Goal: Task Accomplishment & Management: Manage account settings

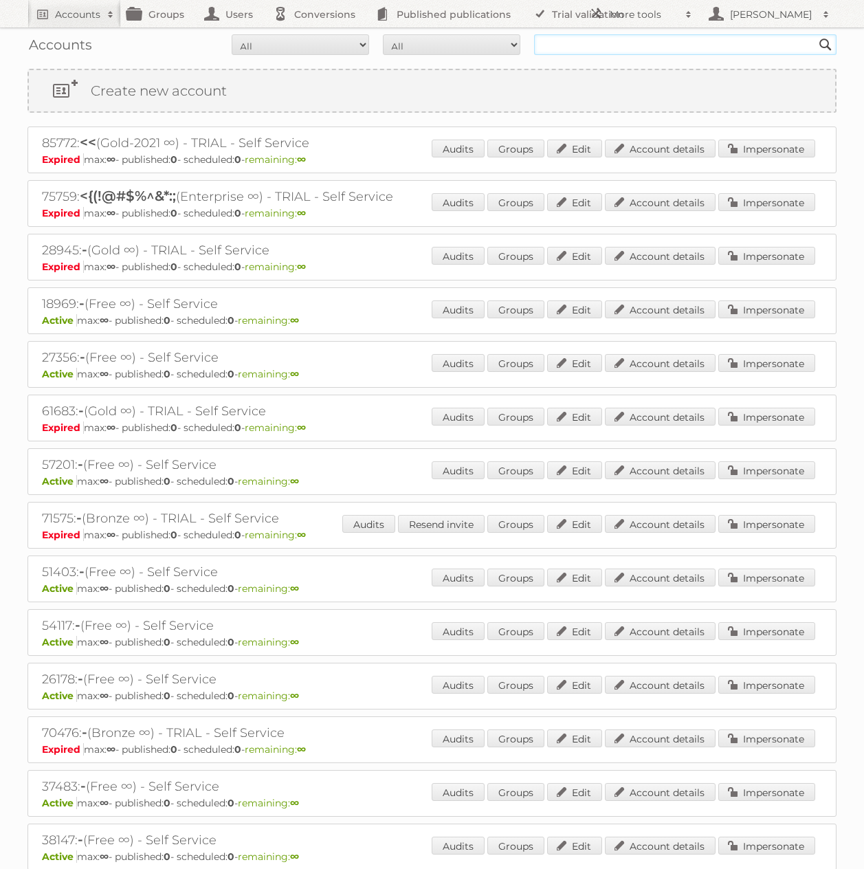
click at [634, 47] on input "text" at bounding box center [685, 44] width 303 height 21
type input "tust"
click at [816, 34] on input "Search" at bounding box center [826, 44] width 21 height 21
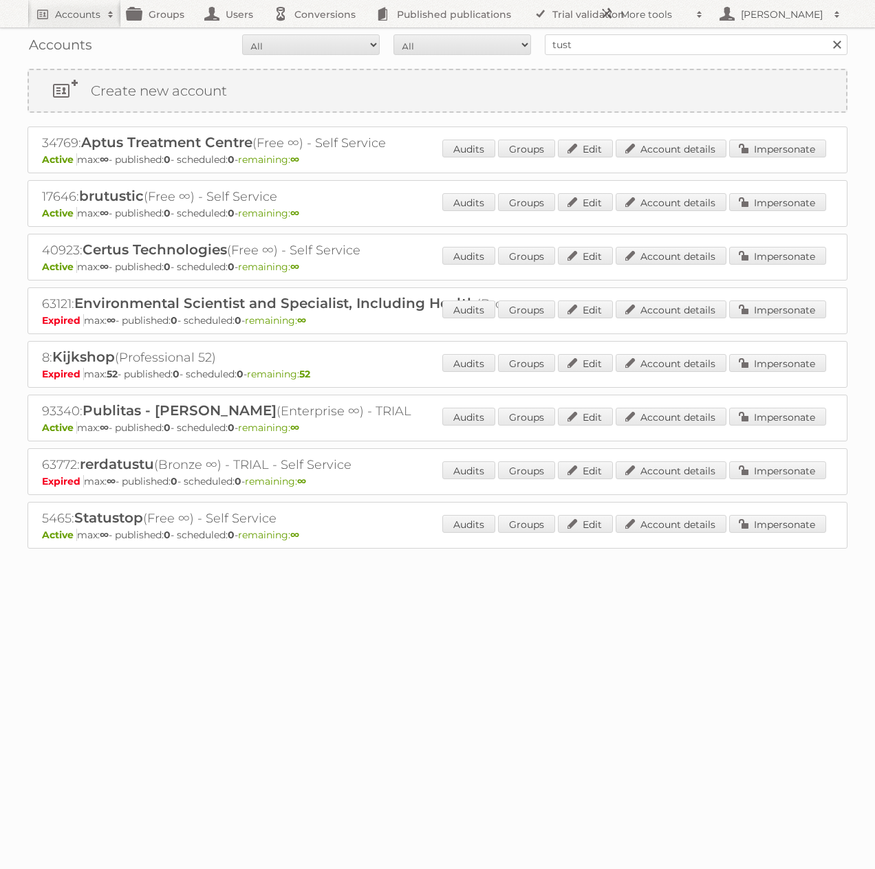
click at [52, 411] on h2 "93340: Publitas - [PERSON_NAME] (Enterprise ∞) - TRIAL" at bounding box center [282, 411] width 481 height 18
click at [52, 411] on h2 "93340: Publitas - Marcelo Tust (Enterprise ∞) - TRIAL" at bounding box center [282, 411] width 481 height 18
click at [769, 420] on link "Impersonate" at bounding box center [777, 417] width 97 height 18
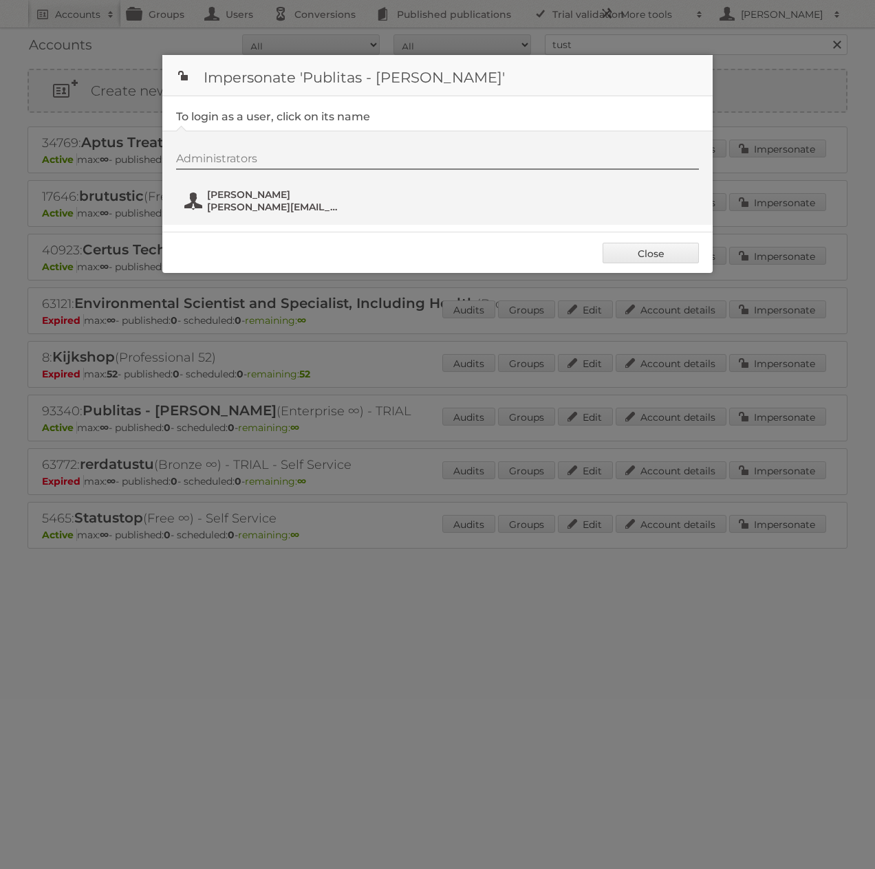
click at [274, 201] on span "m.tust@publitas.com" at bounding box center [273, 207] width 133 height 12
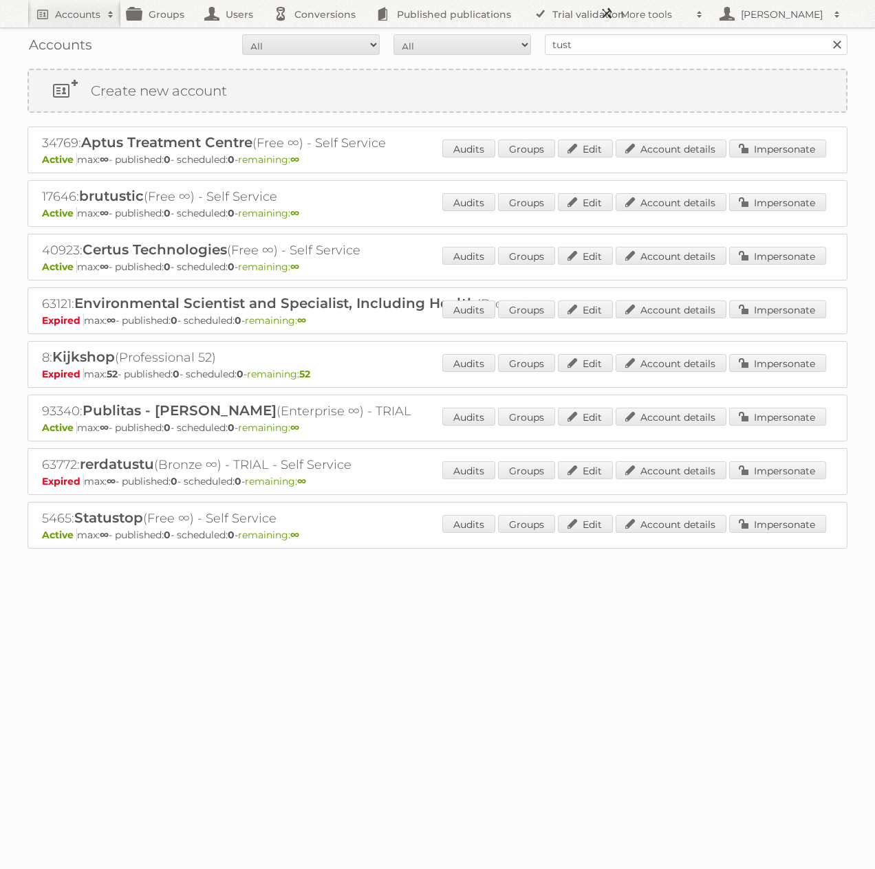
click at [637, 15] on h2 "More tools" at bounding box center [654, 15] width 69 height 14
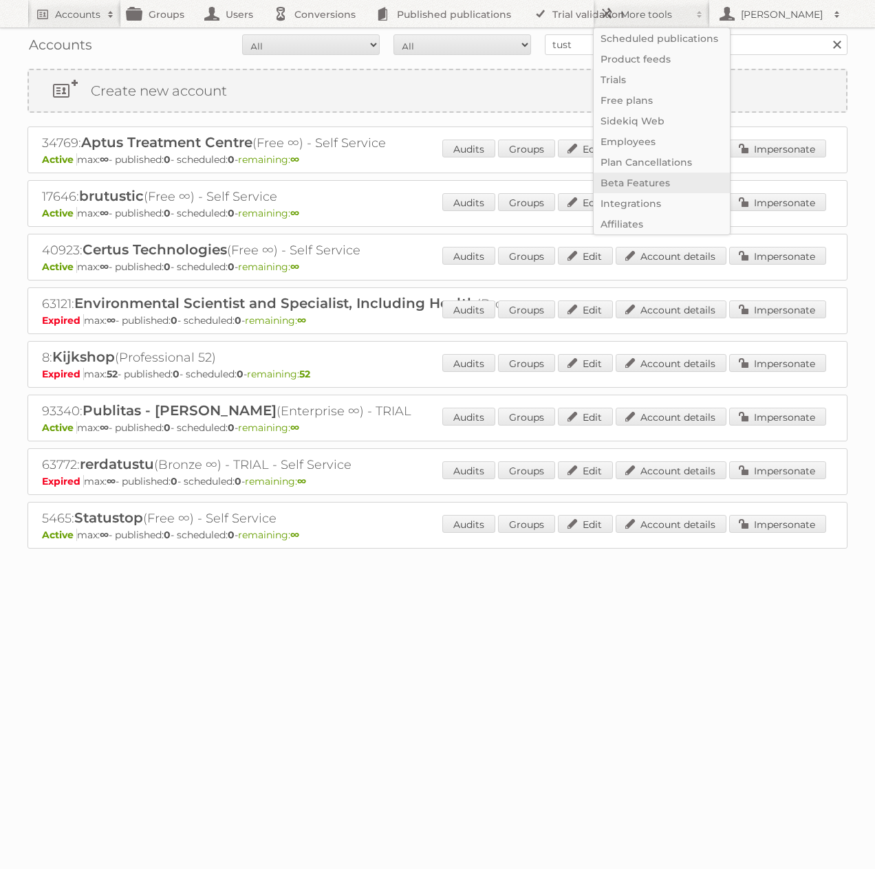
click at [622, 177] on link "Beta Features" at bounding box center [661, 183] width 136 height 21
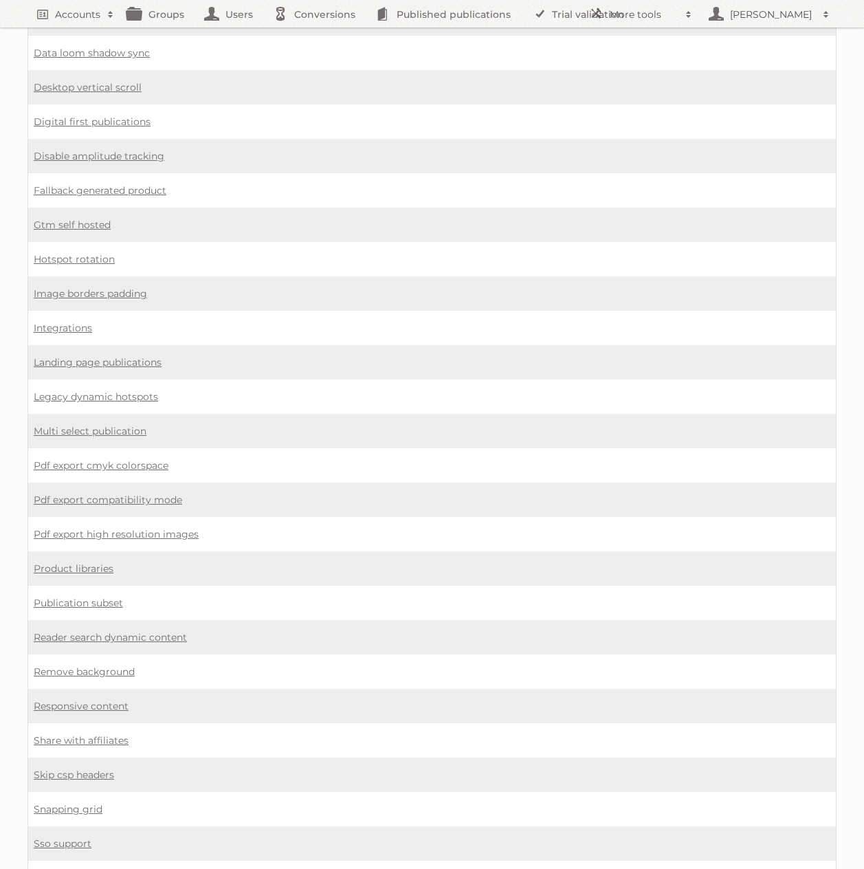
scroll to position [688, 0]
click at [85, 430] on link "Multi select publication" at bounding box center [90, 430] width 113 height 12
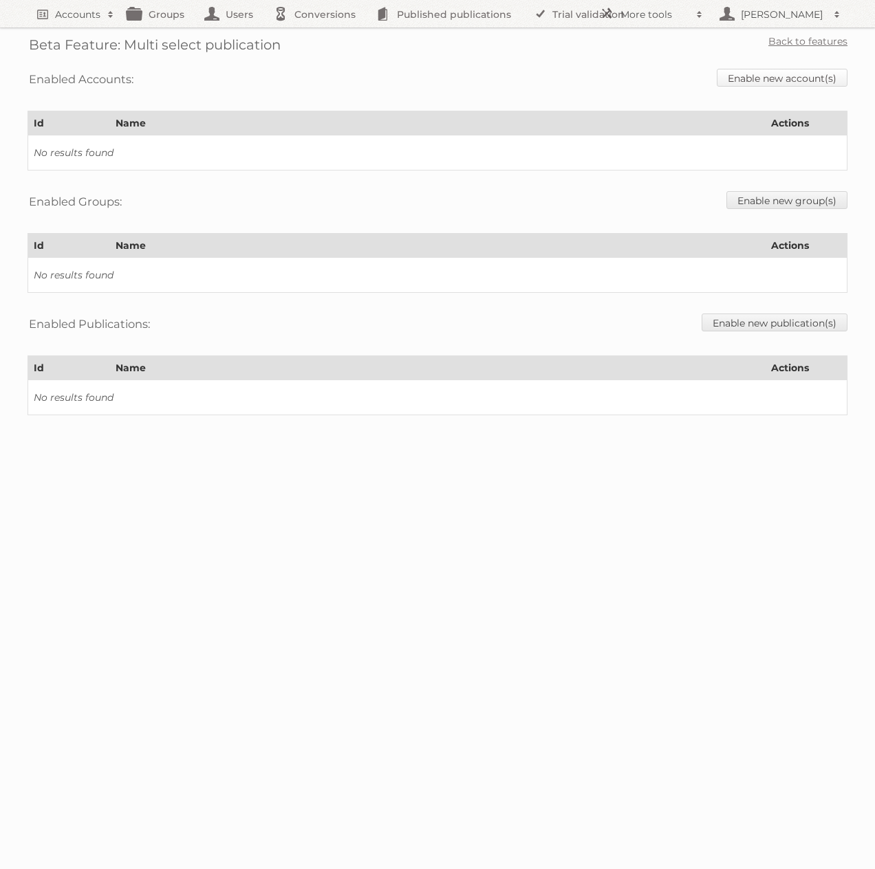
click at [755, 78] on link "Enable new account(s)" at bounding box center [782, 78] width 131 height 18
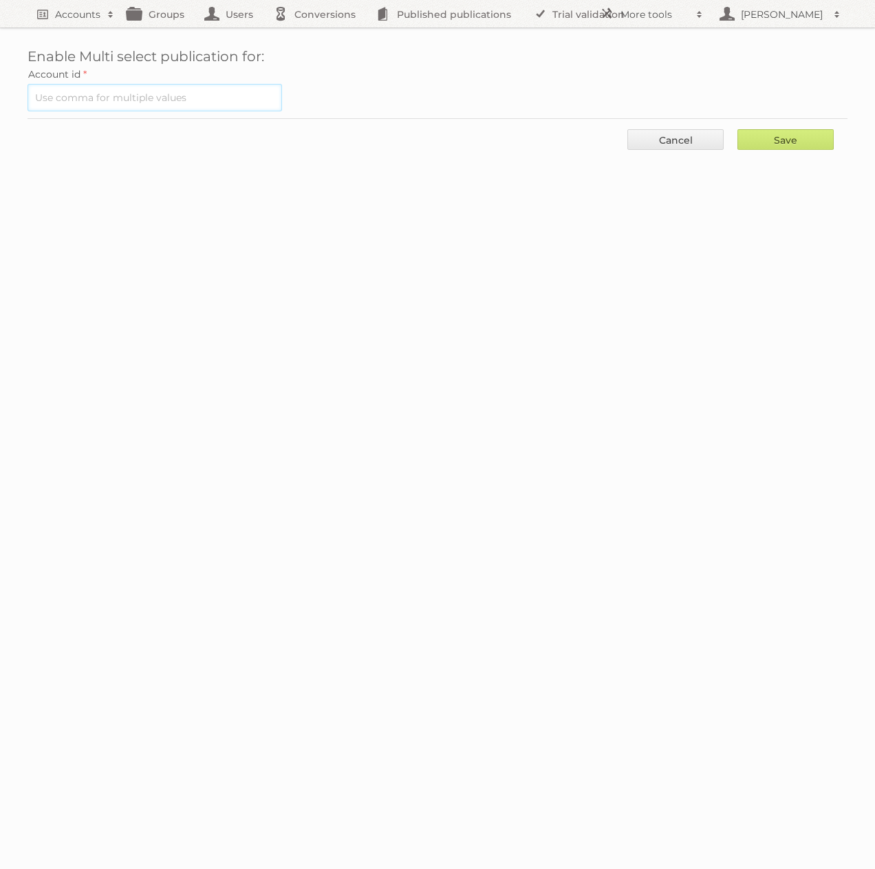
click at [222, 92] on input "text" at bounding box center [155, 98] width 254 height 28
paste input "968312"
drag, startPoint x: 146, startPoint y: 99, endPoint x: 0, endPoint y: 91, distance: 146.0
click at [0, 91] on div "Enable Multi select publication for: Account id 968312 Save Cancel" at bounding box center [437, 86] width 875 height 173
type input "93340"
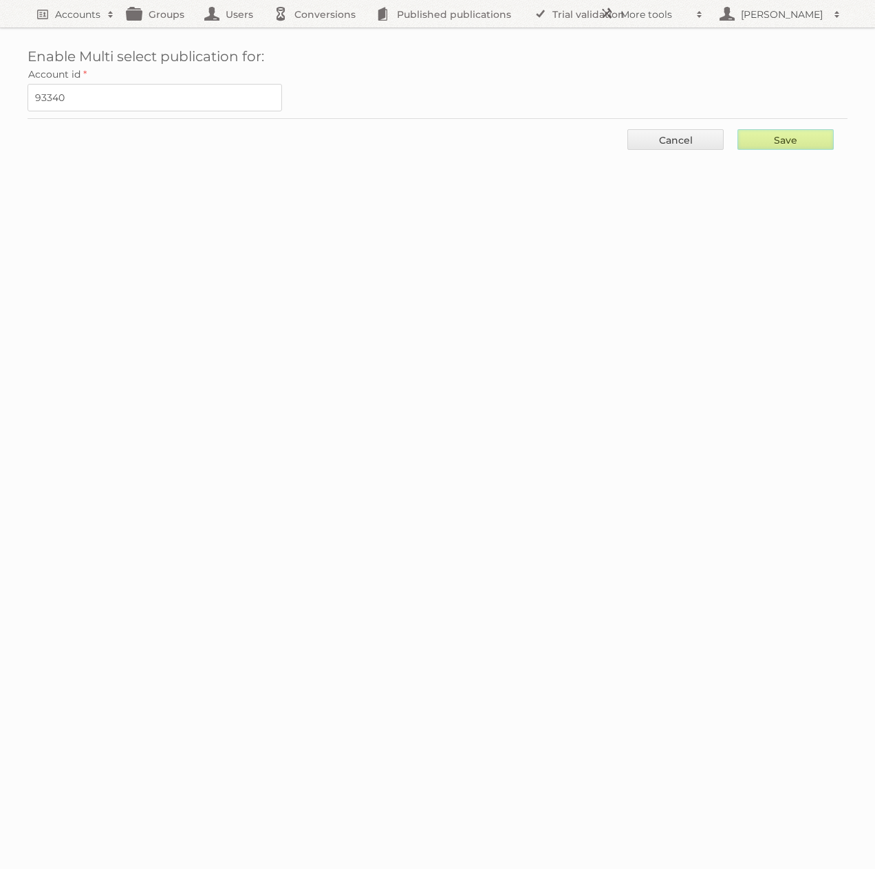
click at [763, 138] on input "Save" at bounding box center [785, 139] width 96 height 21
type input "..."
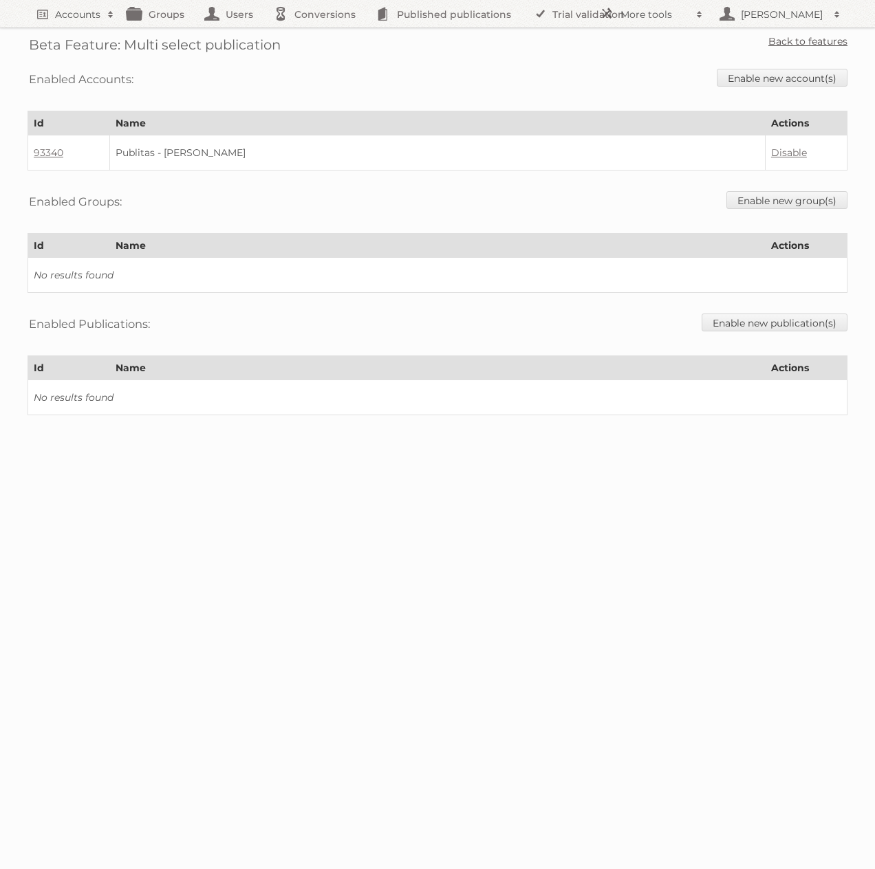
click at [778, 36] on link "Back to features" at bounding box center [807, 41] width 79 height 12
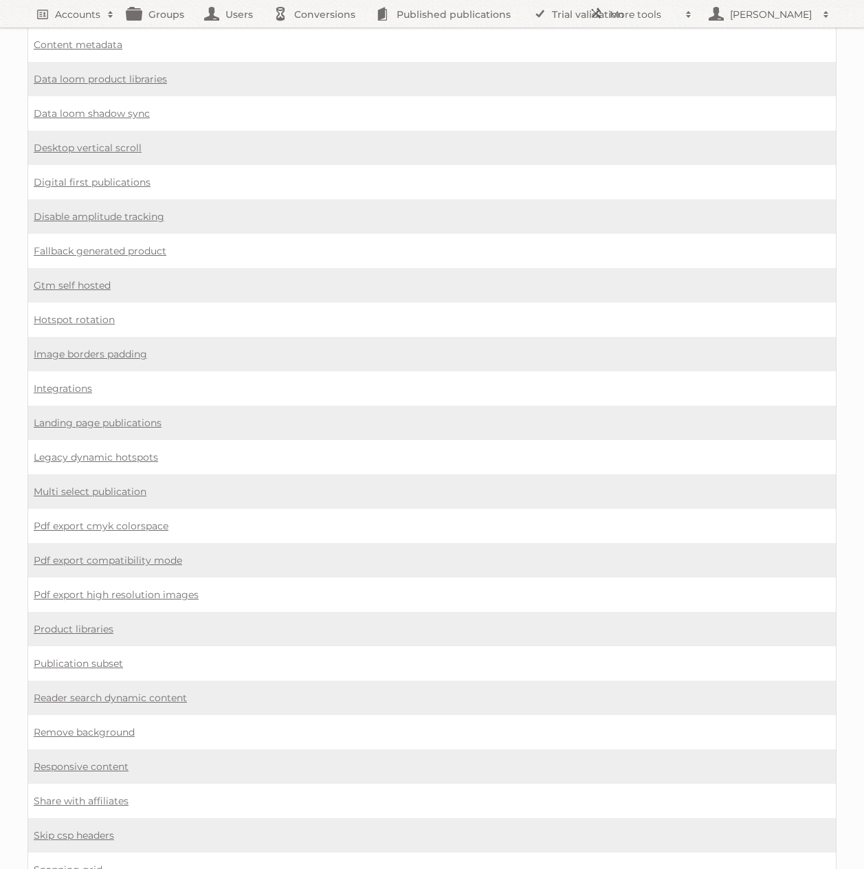
scroll to position [621, 0]
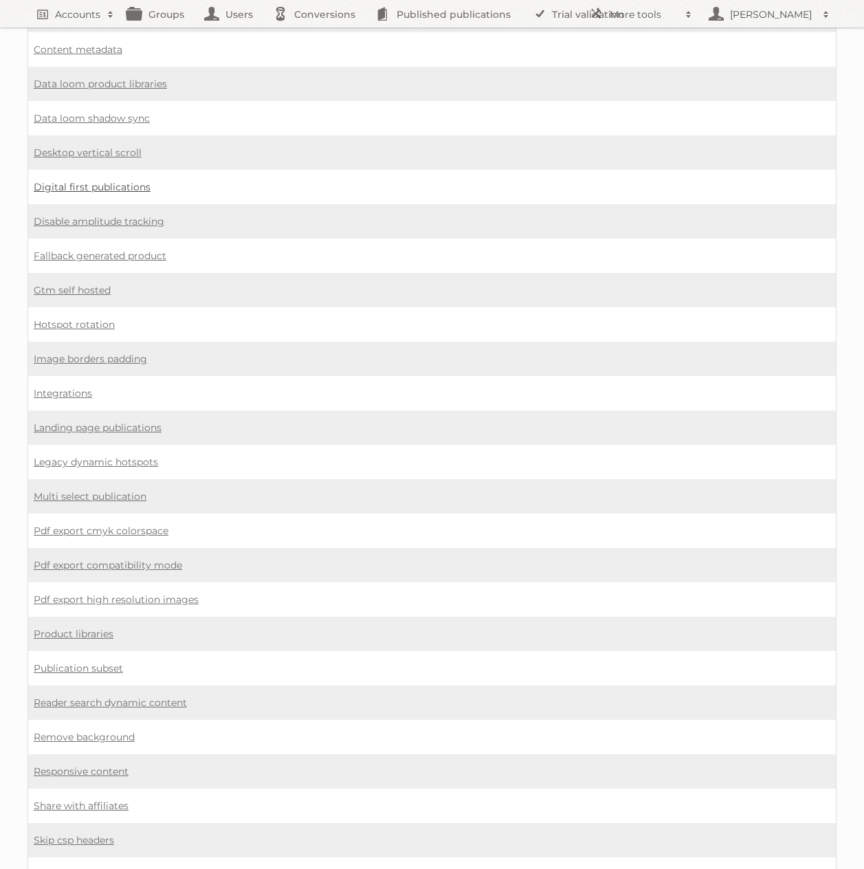
click at [111, 187] on link "Digital first publications" at bounding box center [92, 187] width 117 height 12
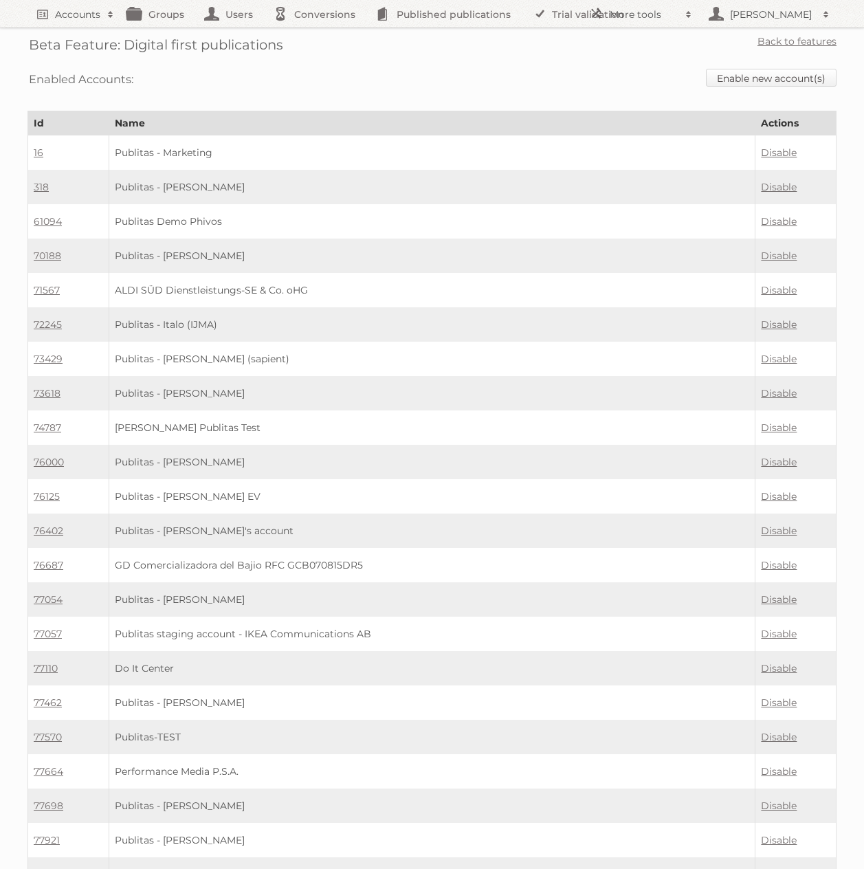
click at [752, 74] on link "Enable new account(s)" at bounding box center [771, 78] width 131 height 18
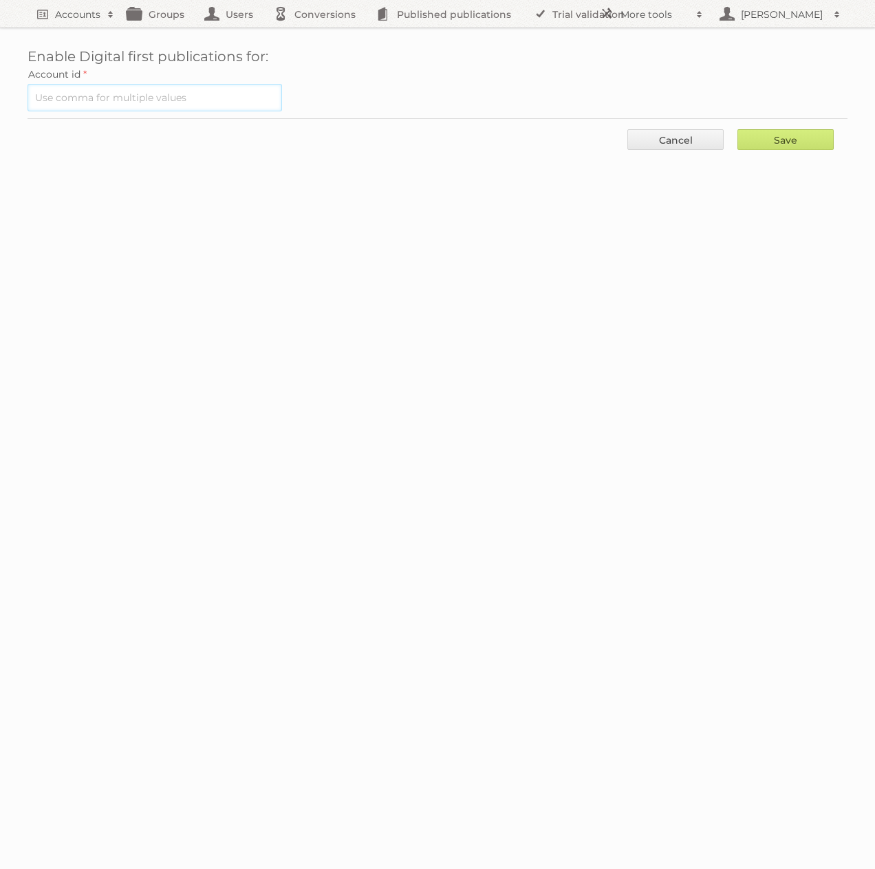
click at [182, 98] on input "text" at bounding box center [155, 98] width 254 height 28
type input "93340"
click at [776, 138] on input "Save" at bounding box center [785, 139] width 96 height 21
type input "..."
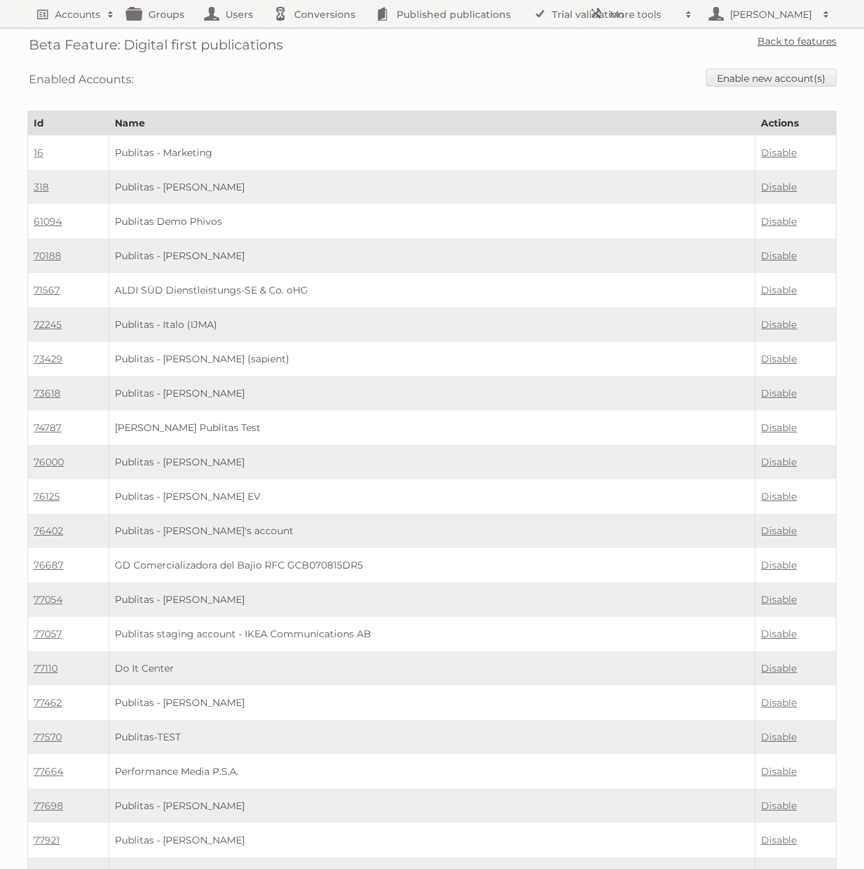
click at [780, 44] on link "Back to features" at bounding box center [797, 41] width 79 height 12
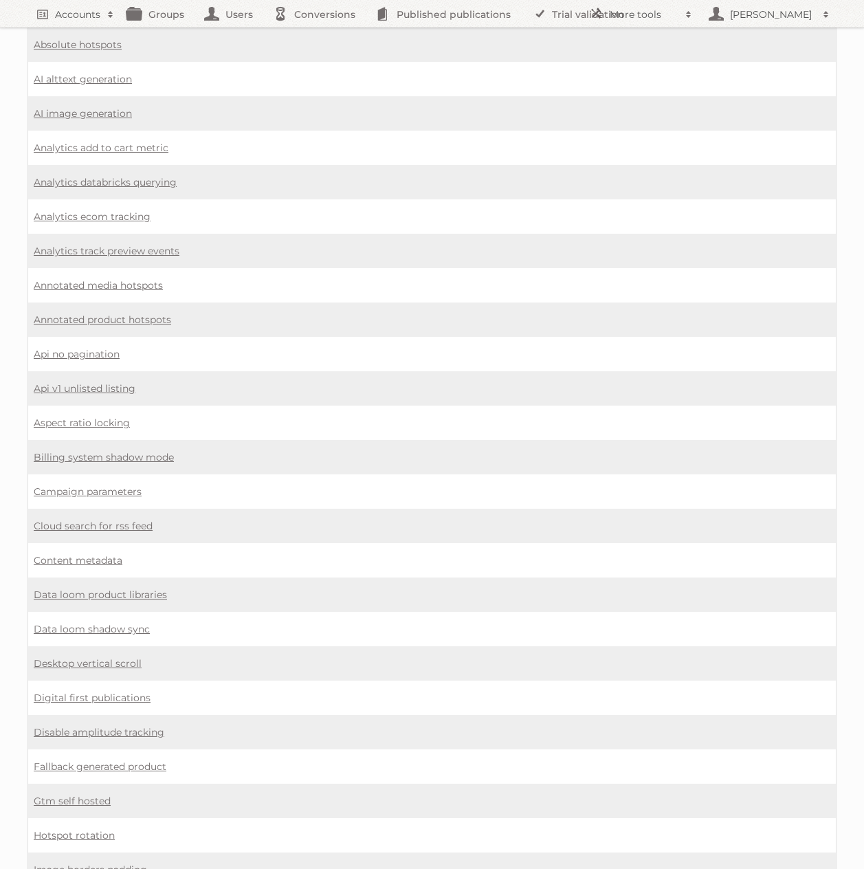
scroll to position [121, 0]
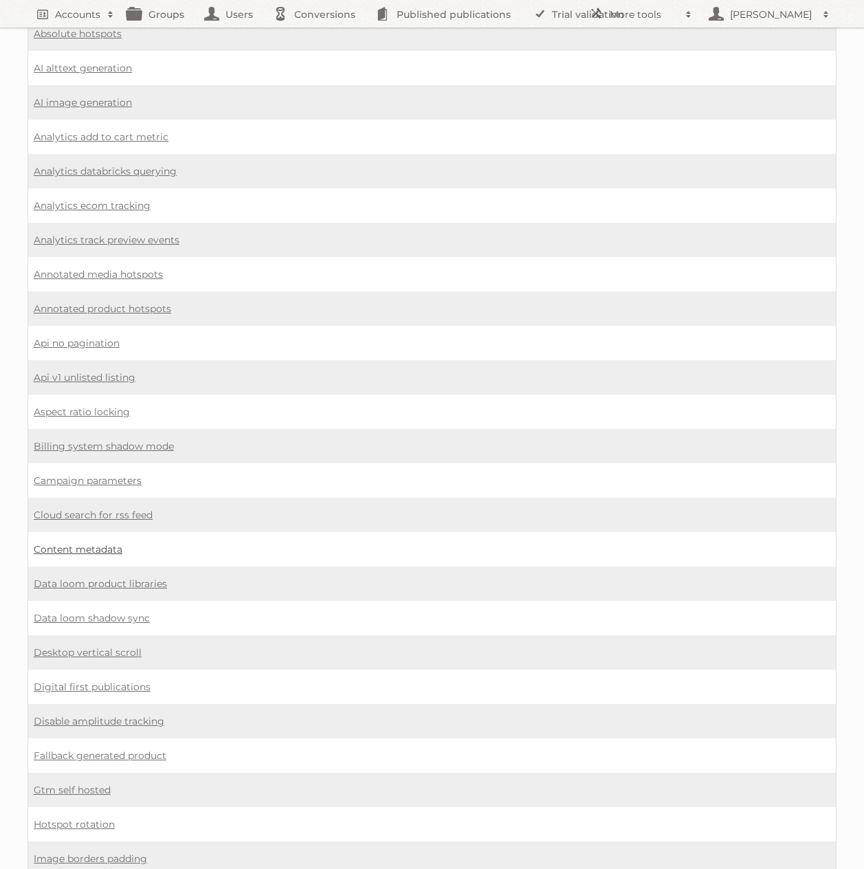
click at [96, 551] on link "Content metadata" at bounding box center [78, 549] width 89 height 12
